Goal: Download file/media

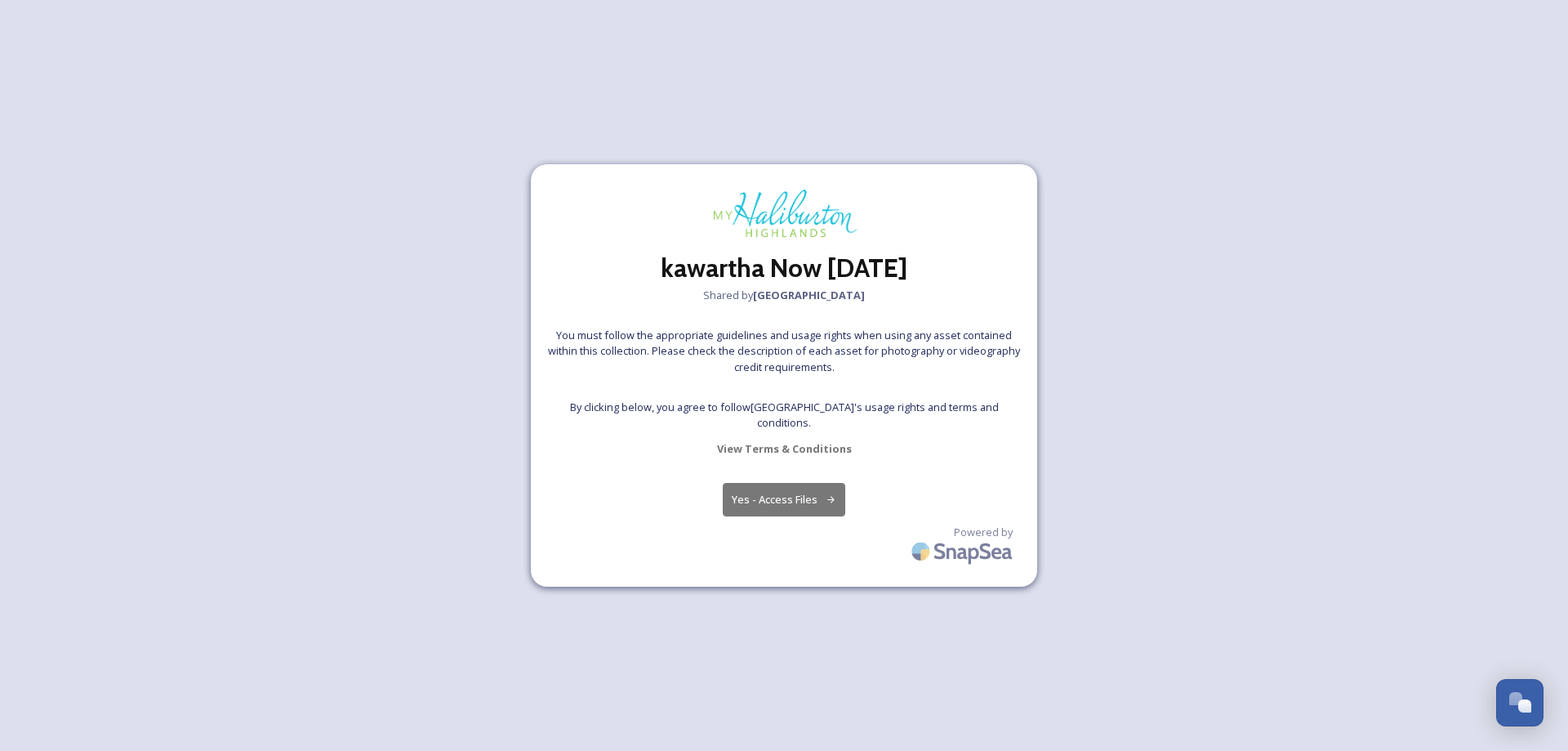
click at [775, 507] on button "Yes - Access Files" at bounding box center [784, 499] width 123 height 34
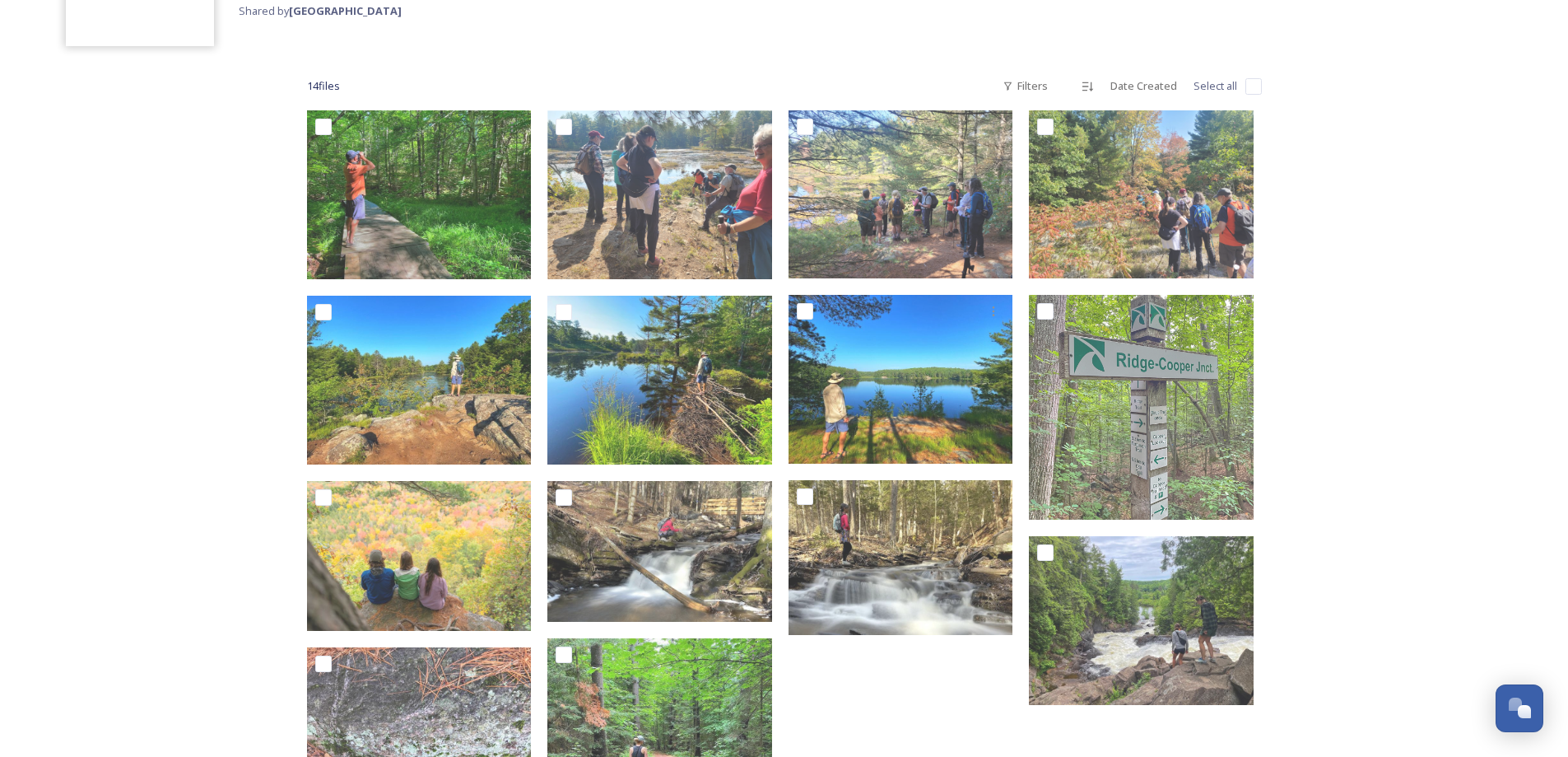
scroll to position [138, 0]
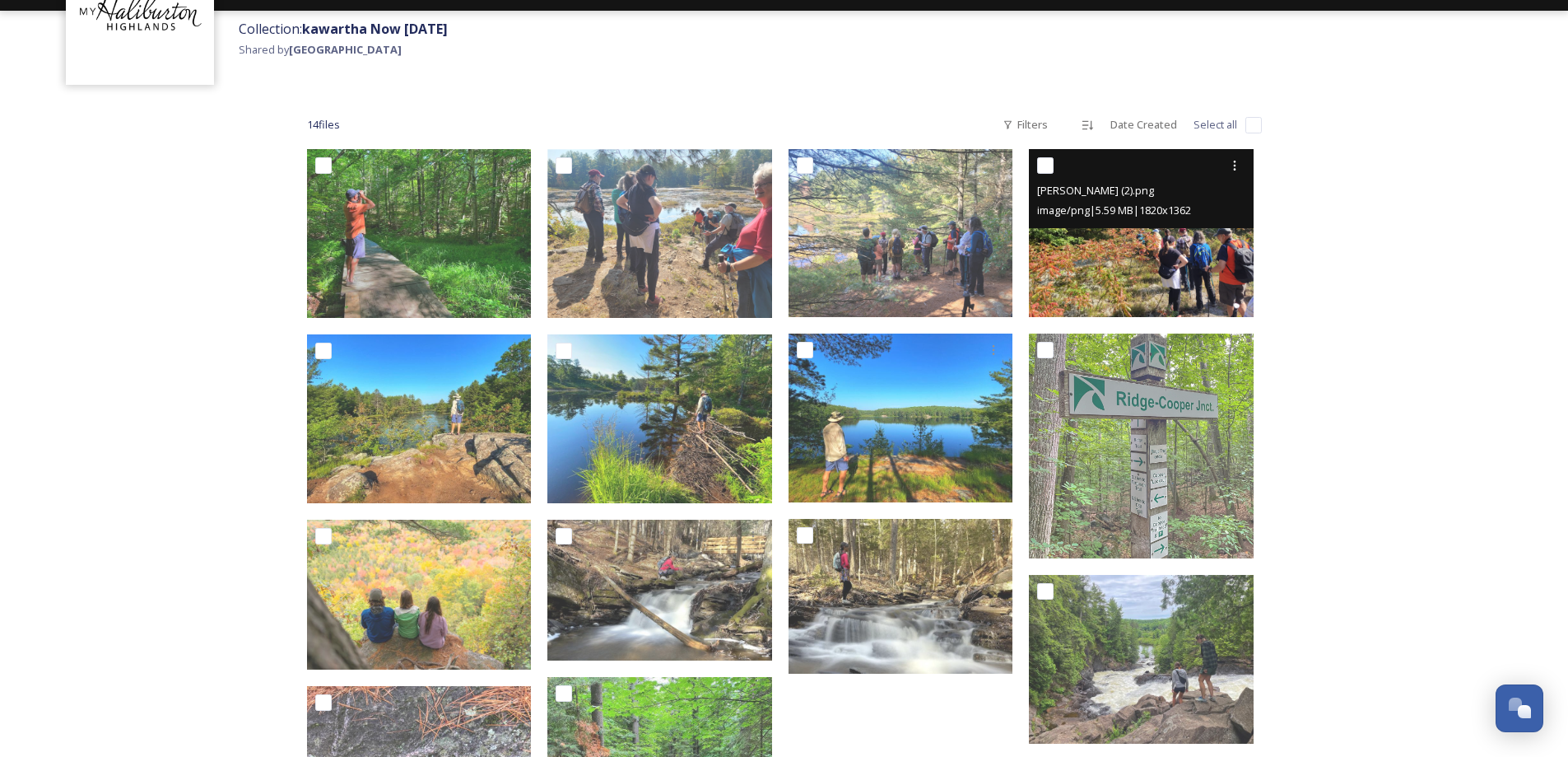
click at [1103, 261] on img at bounding box center [1141, 233] width 225 height 168
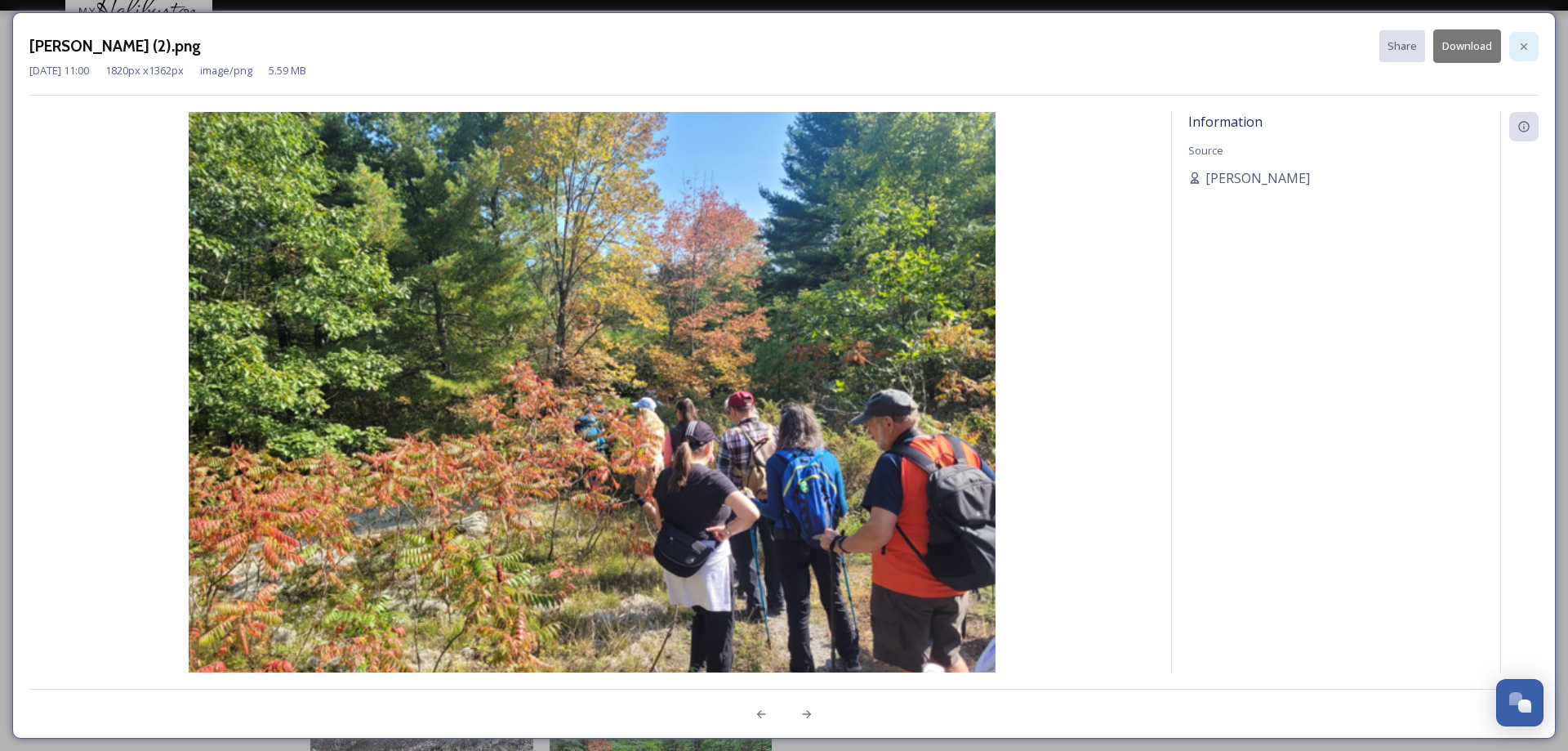
click at [1522, 48] on icon at bounding box center [1524, 46] width 7 height 7
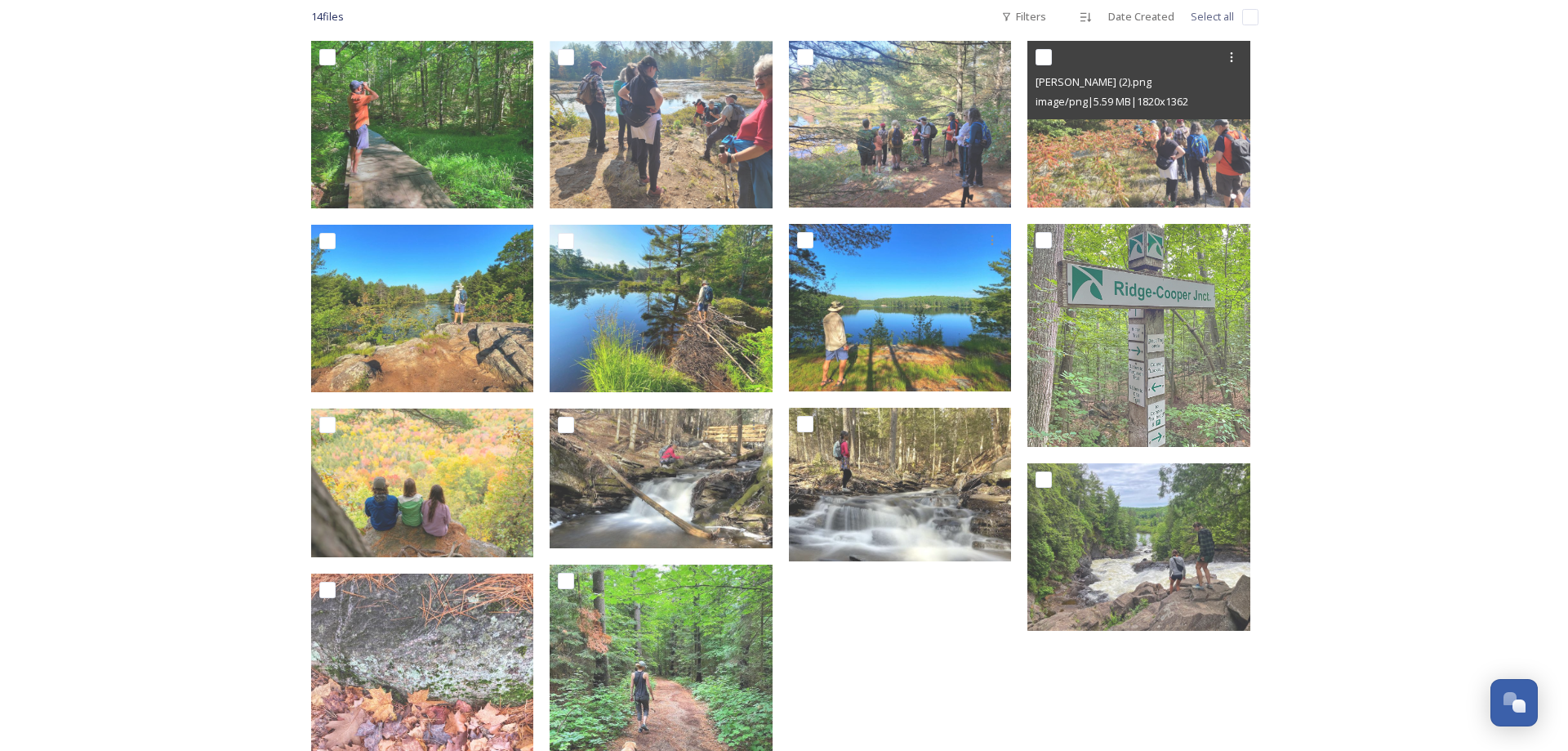
scroll to position [408, 0]
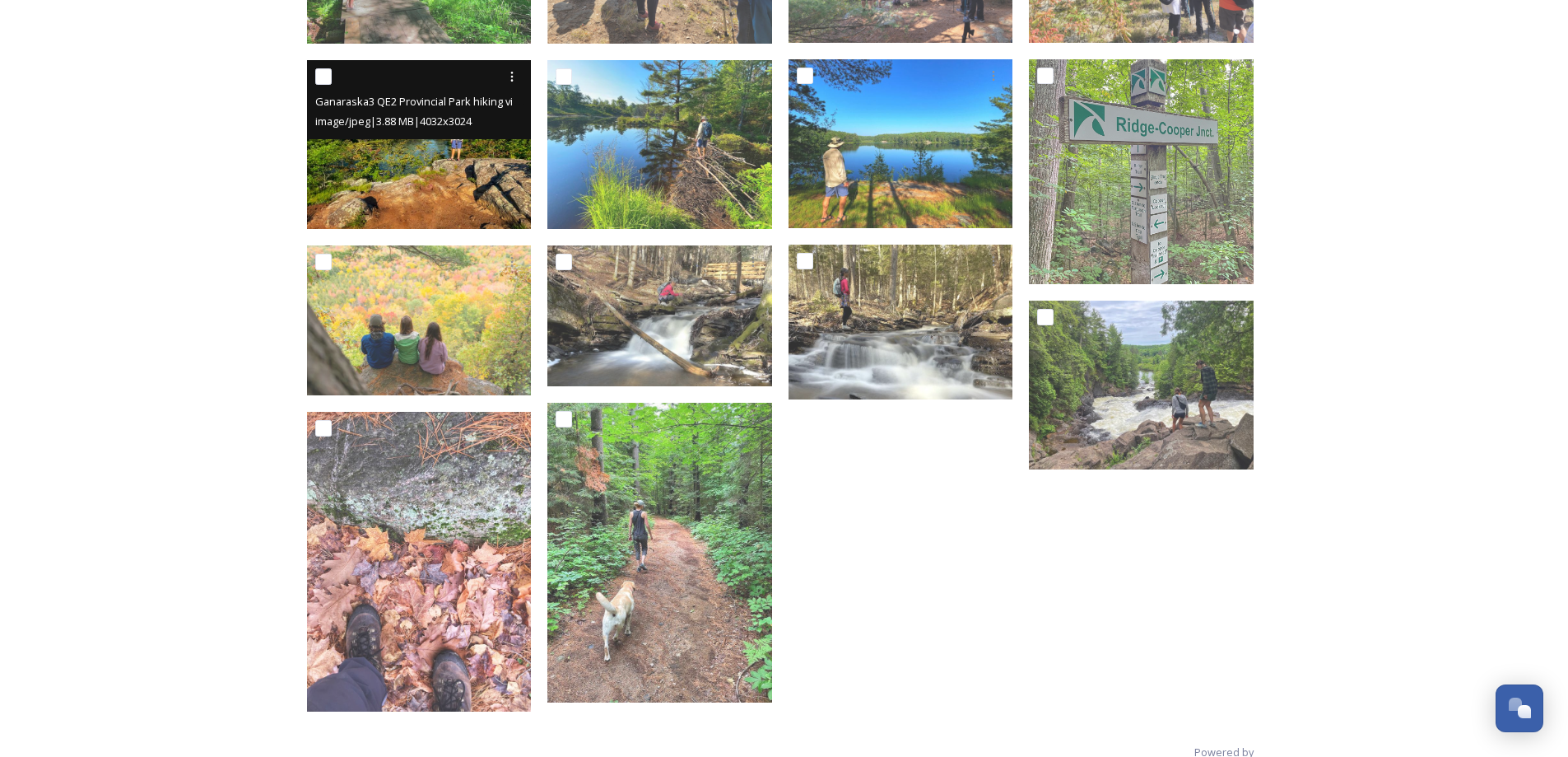
click at [424, 186] on img at bounding box center [419, 144] width 225 height 169
